Goal: Task Accomplishment & Management: Use online tool/utility

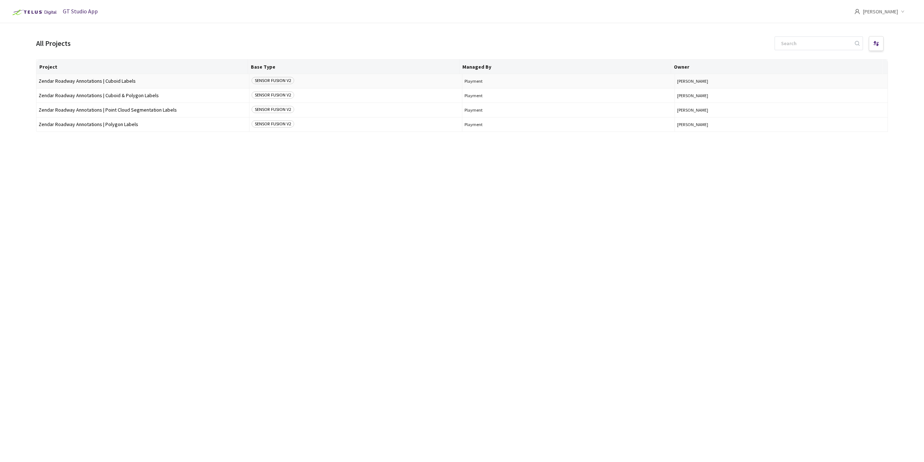
click at [109, 83] on span "Zendar Roadway Annotations | Cuboid Labels" at bounding box center [143, 80] width 208 height 5
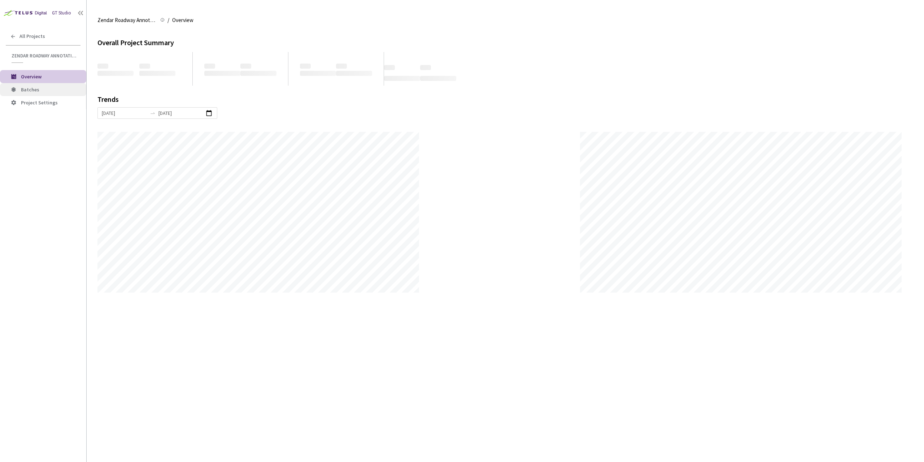
scroll to position [462, 924]
click at [37, 86] on li "Batches" at bounding box center [43, 89] width 86 height 13
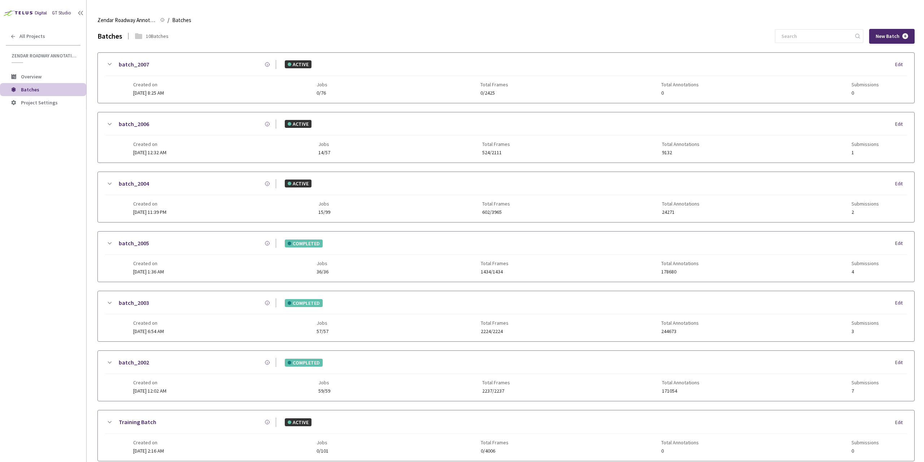
click at [384, 139] on div "Created on [DATE] 12:32 AM Jobs 14/57 Total Frames 524/2111 Total Annotations 9…" at bounding box center [506, 145] width 746 height 20
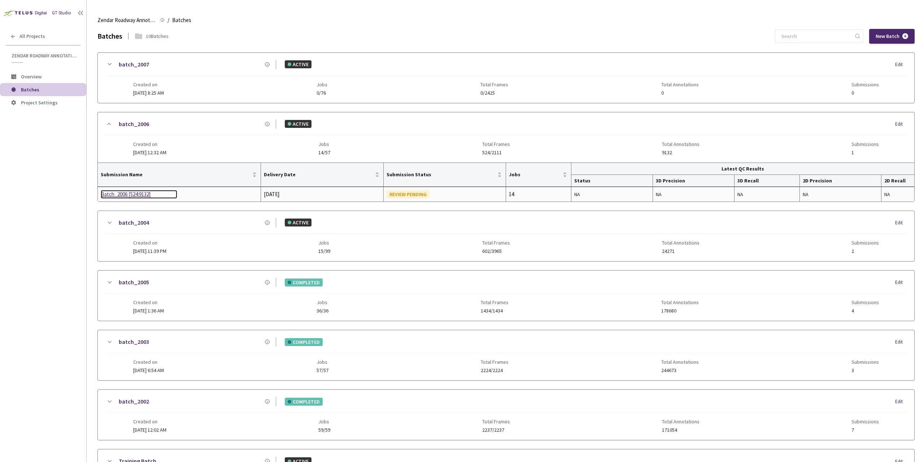
click at [108, 194] on div "Batch_2006 [524:9132]" at bounding box center [139, 194] width 77 height 9
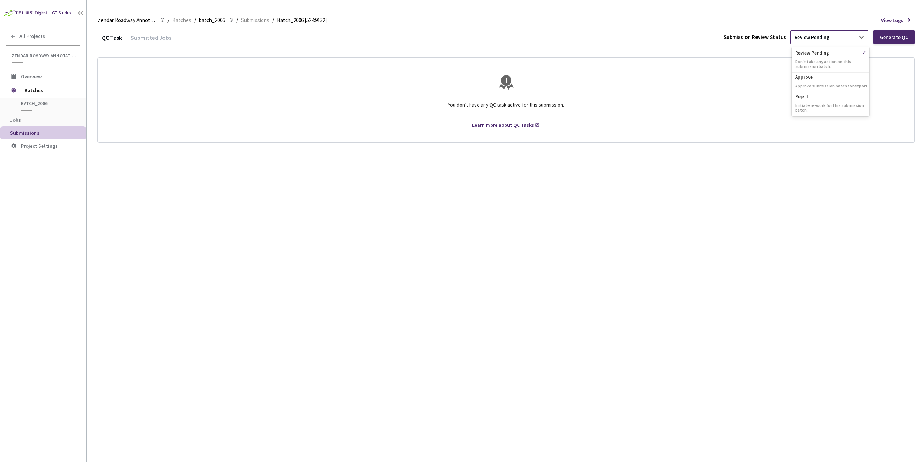
click at [833, 37] on div "Review Pending" at bounding box center [823, 37] width 64 height 12
click at [905, 35] on div "Generate QC" at bounding box center [894, 37] width 28 height 6
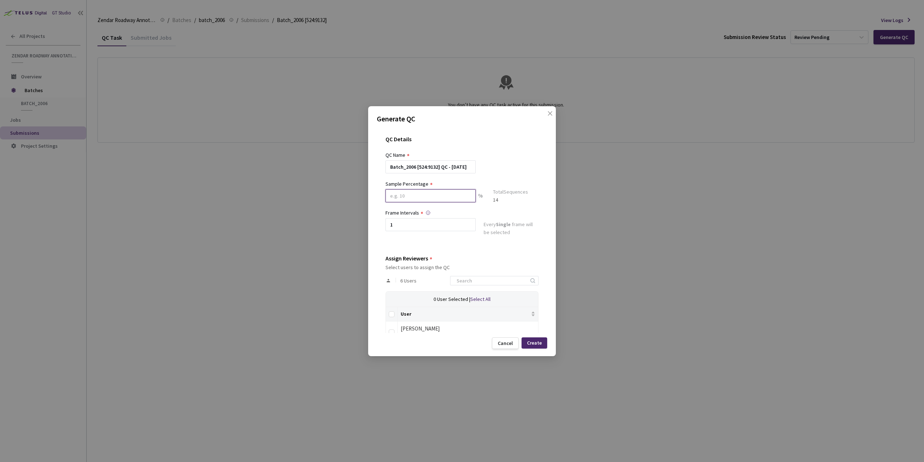
click at [434, 197] on input at bounding box center [431, 195] width 90 height 13
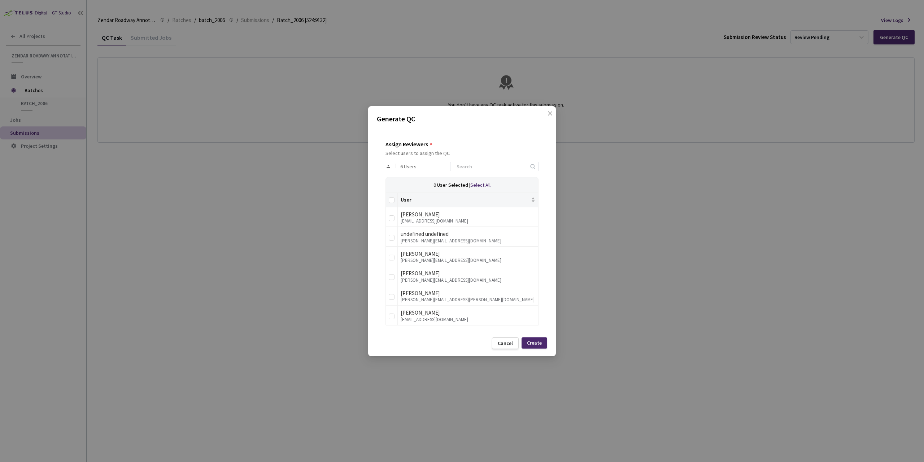
scroll to position [118, 0]
type input "10"
click at [504, 339] on div "Cancel" at bounding box center [505, 343] width 27 height 12
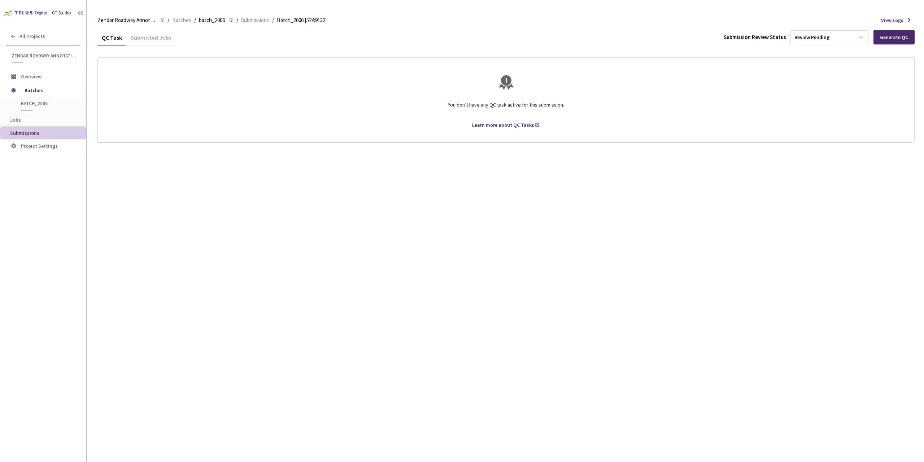
click at [44, 10] on img at bounding box center [24, 12] width 49 height 11
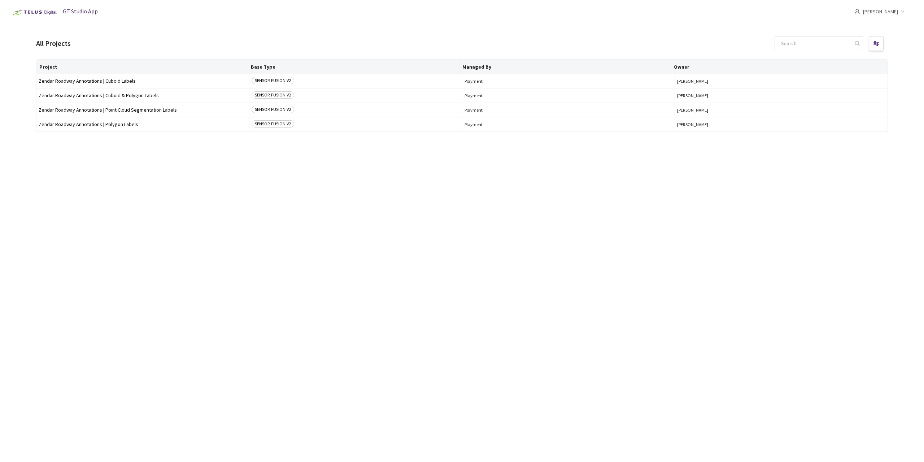
click at [901, 8] on div "[PERSON_NAME]" at bounding box center [884, 11] width 61 height 23
click at [853, 64] on li "Settings" at bounding box center [865, 59] width 98 height 15
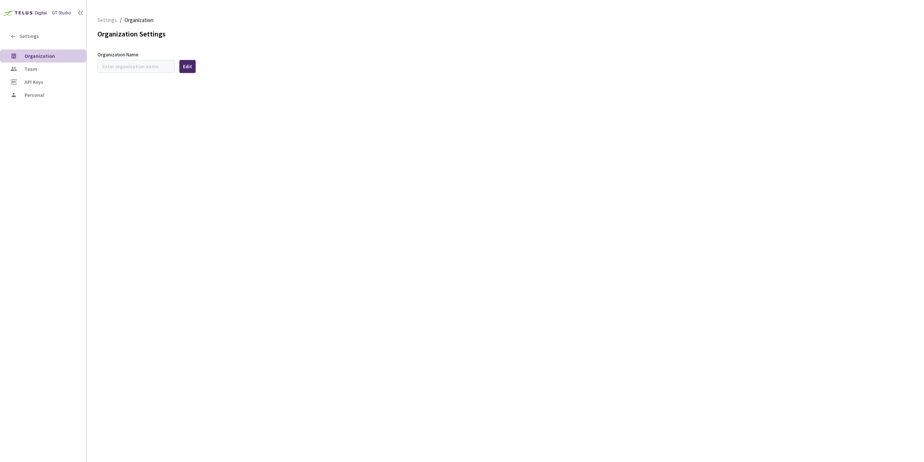
type input "Zendar"
click at [135, 67] on div "Fetching Data" at bounding box center [462, 231] width 924 height 462
click at [41, 70] on span "Team" at bounding box center [53, 69] width 56 height 6
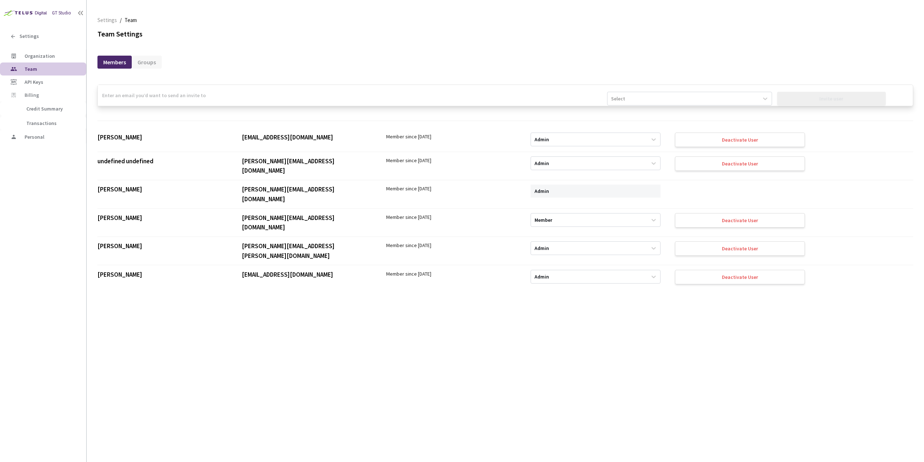
click at [318, 99] on input "email" at bounding box center [352, 95] width 509 height 21
paste input "[PERSON_NAME][EMAIL_ADDRESS][DOMAIN_NAME]"
type input "[PERSON_NAME][EMAIL_ADDRESS][DOMAIN_NAME]"
click at [662, 101] on div "Select" at bounding box center [683, 99] width 151 height 12
click at [652, 119] on div "Admin" at bounding box center [686, 115] width 164 height 13
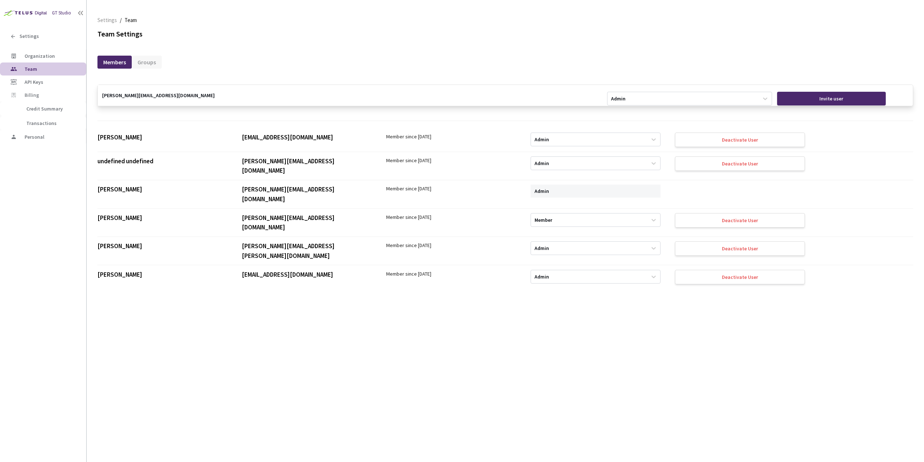
drag, startPoint x: 804, startPoint y: 98, endPoint x: 741, endPoint y: 83, distance: 64.3
click at [741, 83] on div "[PERSON_NAME][EMAIL_ADDRESS][DOMAIN_NAME] Admin Invite user [PERSON_NAME] [EMAI…" at bounding box center [505, 265] width 816 height 395
click at [25, 38] on span "Settings" at bounding box center [28, 36] width 19 height 6
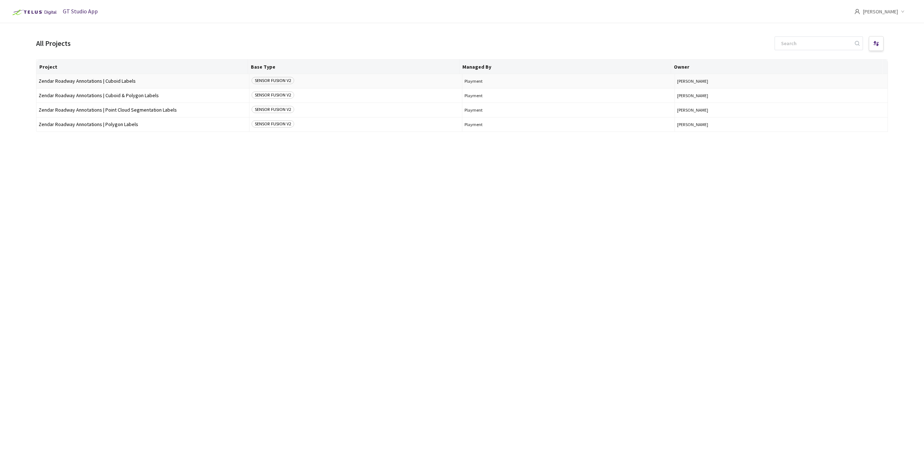
click at [125, 80] on span "Zendar Roadway Annotations | Cuboid Labels" at bounding box center [143, 80] width 208 height 5
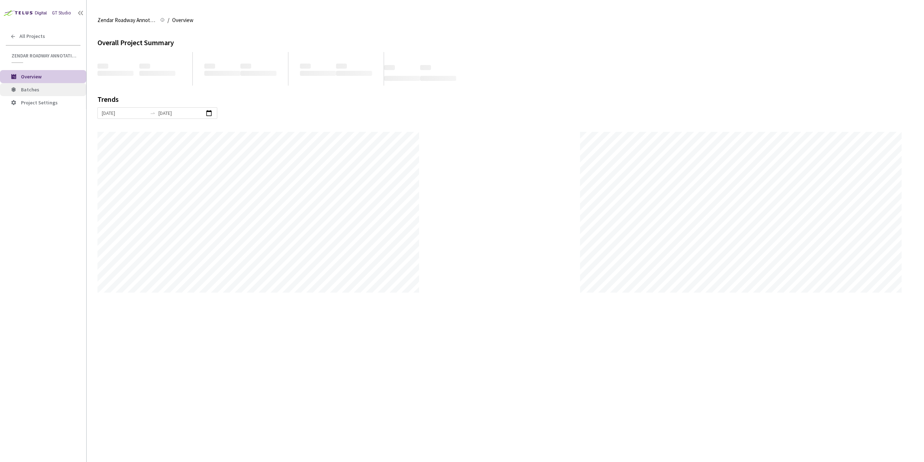
scroll to position [462, 924]
click at [56, 91] on span "Batches" at bounding box center [51, 90] width 60 height 6
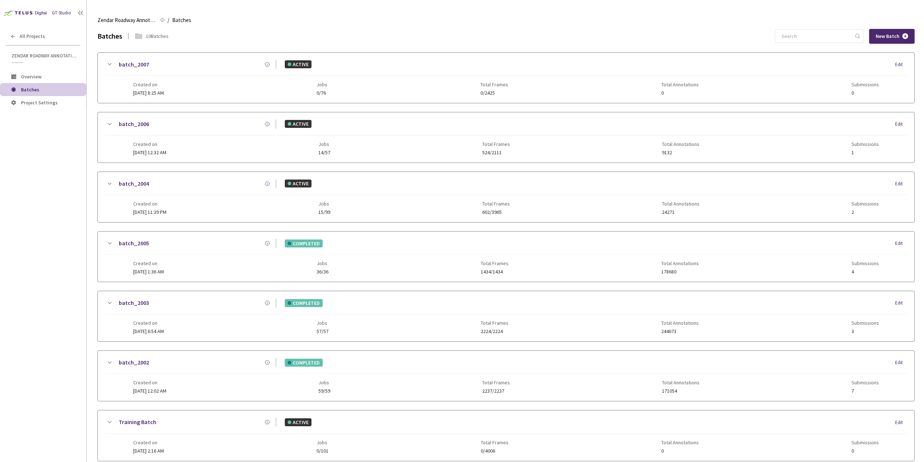
click at [373, 142] on div "Created on [DATE] 12:32 AM Jobs 14/57 Total Frames 524/2111 Total Annotations 9…" at bounding box center [506, 145] width 746 height 20
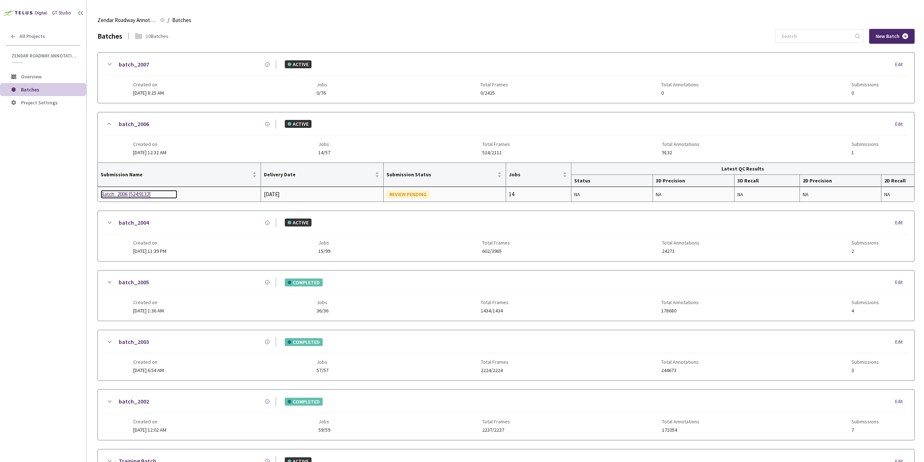
click at [135, 198] on div "Batch_2006 [524:9132]" at bounding box center [139, 194] width 77 height 9
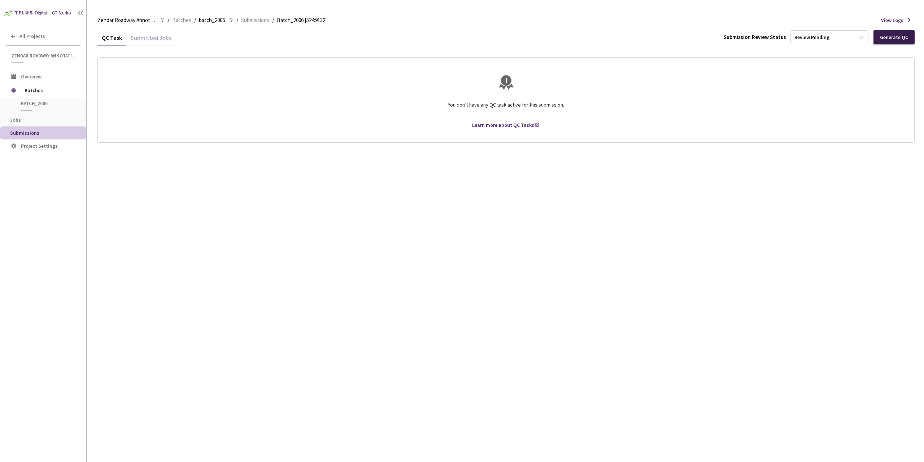
click at [883, 35] on div "Generate QC" at bounding box center [894, 37] width 28 height 6
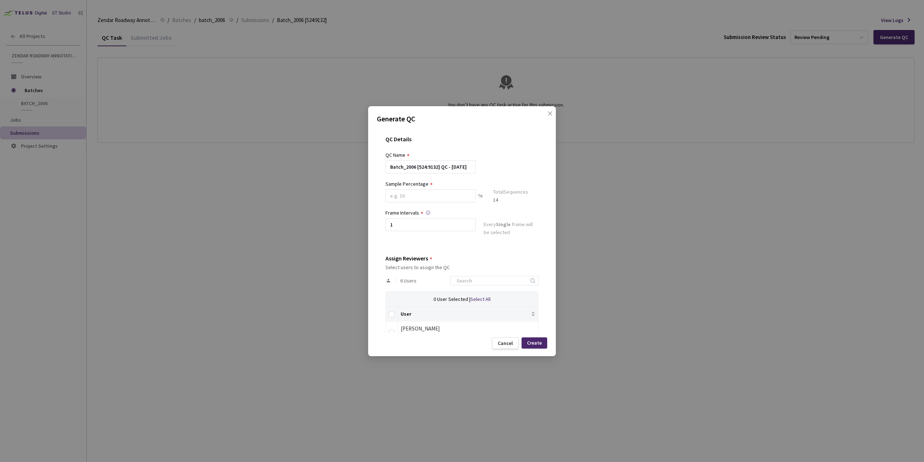
click at [438, 184] on div "Sample Percentage" at bounding box center [431, 184] width 90 height 8
click at [438, 187] on div "Sample Percentage" at bounding box center [431, 184] width 90 height 8
click at [436, 192] on input at bounding box center [431, 195] width 90 height 13
type input "20"
click at [502, 239] on div "Every Single frame will be selected" at bounding box center [511, 231] width 55 height 17
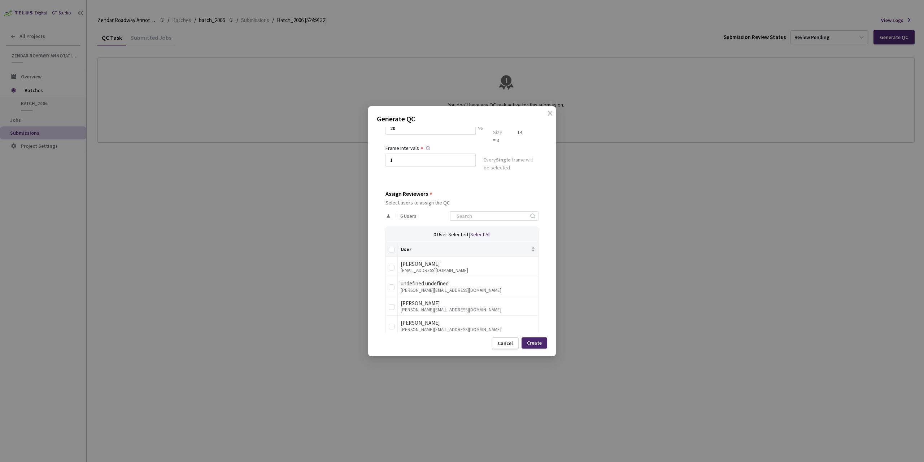
scroll to position [72, 0]
click at [408, 303] on div "[PERSON_NAME][EMAIL_ADDRESS][DOMAIN_NAME]" at bounding box center [468, 305] width 135 height 5
click at [397, 300] on td at bounding box center [392, 301] width 12 height 20
click at [393, 300] on input "checkbox" at bounding box center [392, 302] width 6 height 6
checkbox input "true"
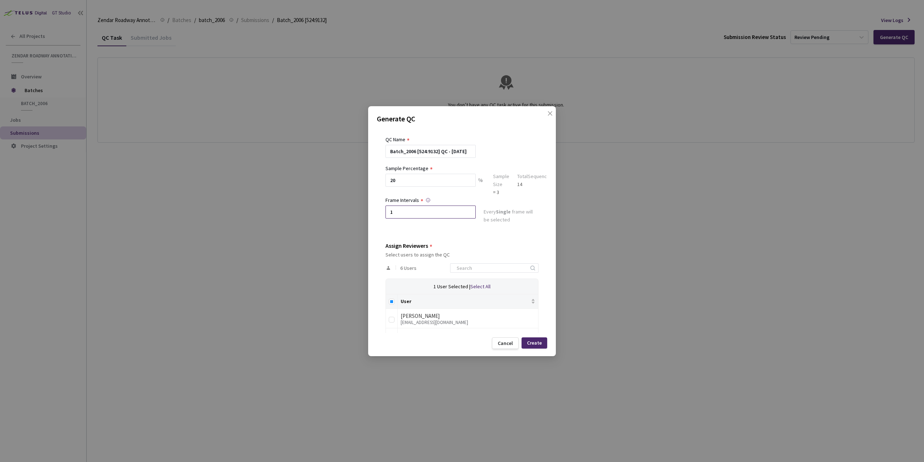
scroll to position [0, 0]
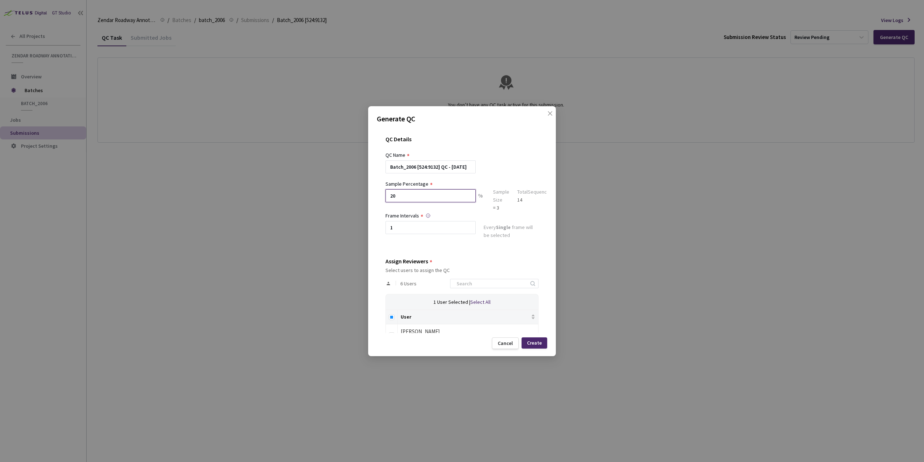
click at [439, 196] on input "20" at bounding box center [431, 195] width 90 height 13
type input "2"
type input "10"
click at [535, 340] on div "Create" at bounding box center [534, 343] width 15 height 6
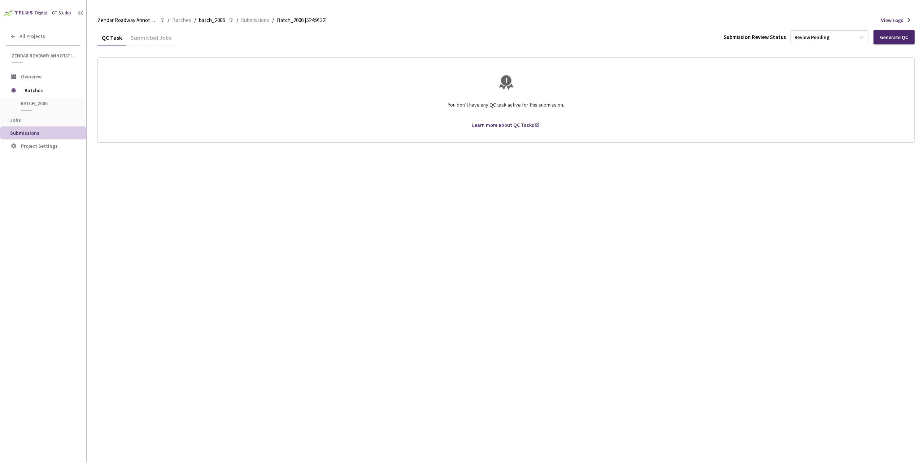
click at [149, 39] on div "Submitted Jobs" at bounding box center [150, 40] width 49 height 12
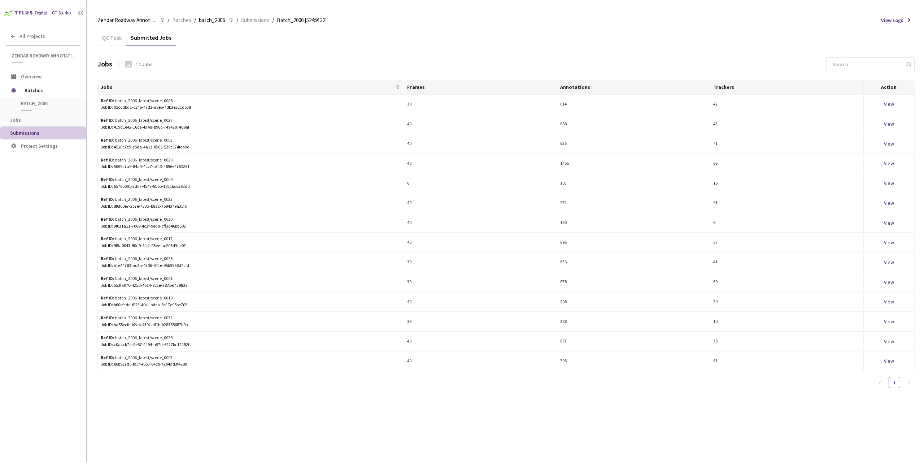
click at [111, 42] on div "QC Task" at bounding box center [111, 40] width 29 height 12
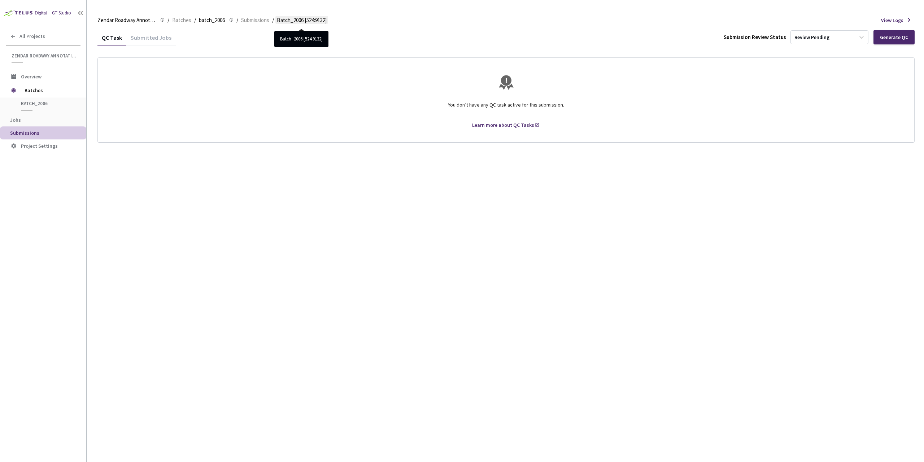
click at [292, 22] on span "Batch_2006 [524:9132]" at bounding box center [302, 20] width 50 height 9
click at [252, 21] on span "Submissions" at bounding box center [255, 20] width 28 height 9
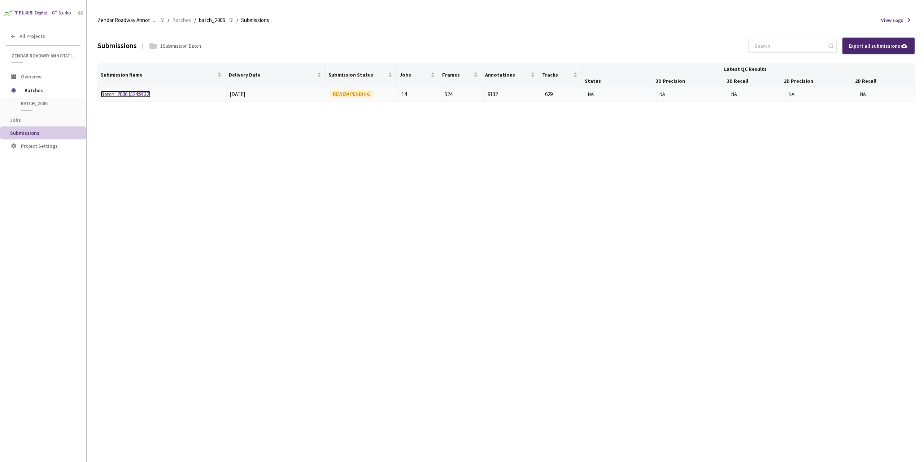
click at [121, 94] on link "Batch_2006 [524:9132]" at bounding box center [126, 94] width 50 height 7
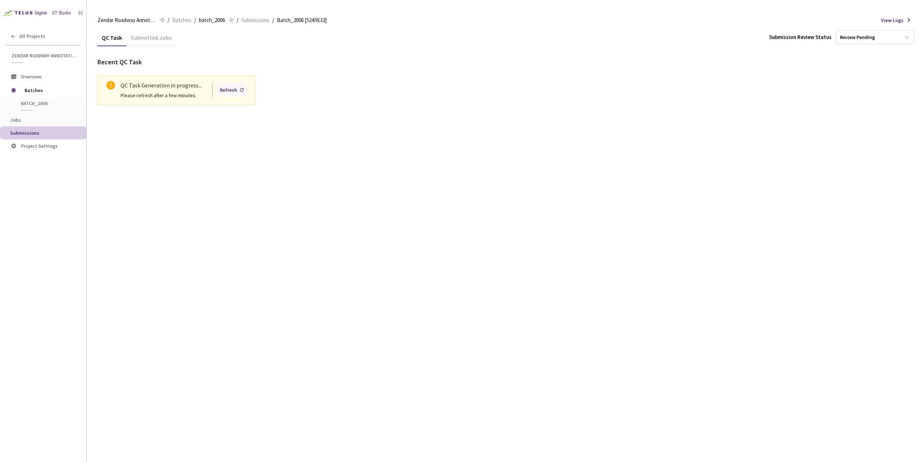
click at [232, 89] on div "Refresh" at bounding box center [228, 90] width 17 height 8
